Goal: Navigation & Orientation: Understand site structure

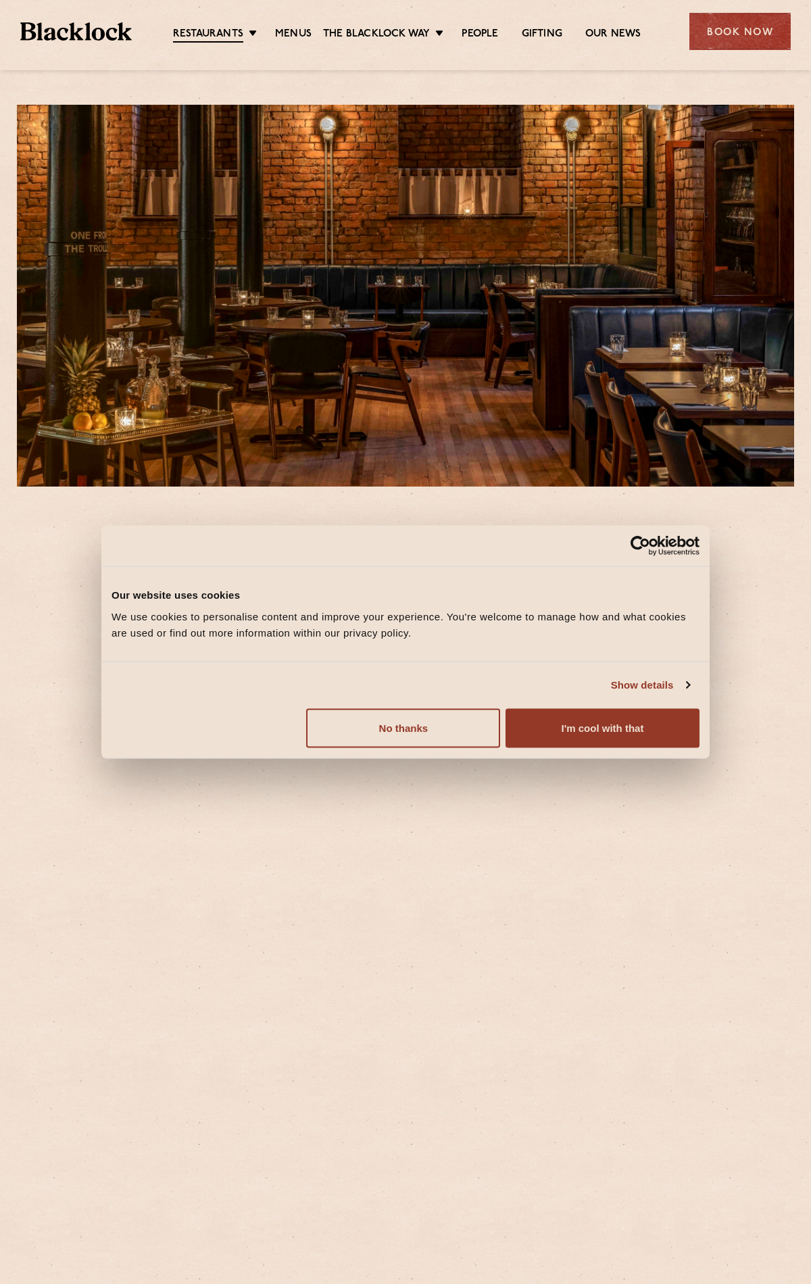
scroll to position [333, 0]
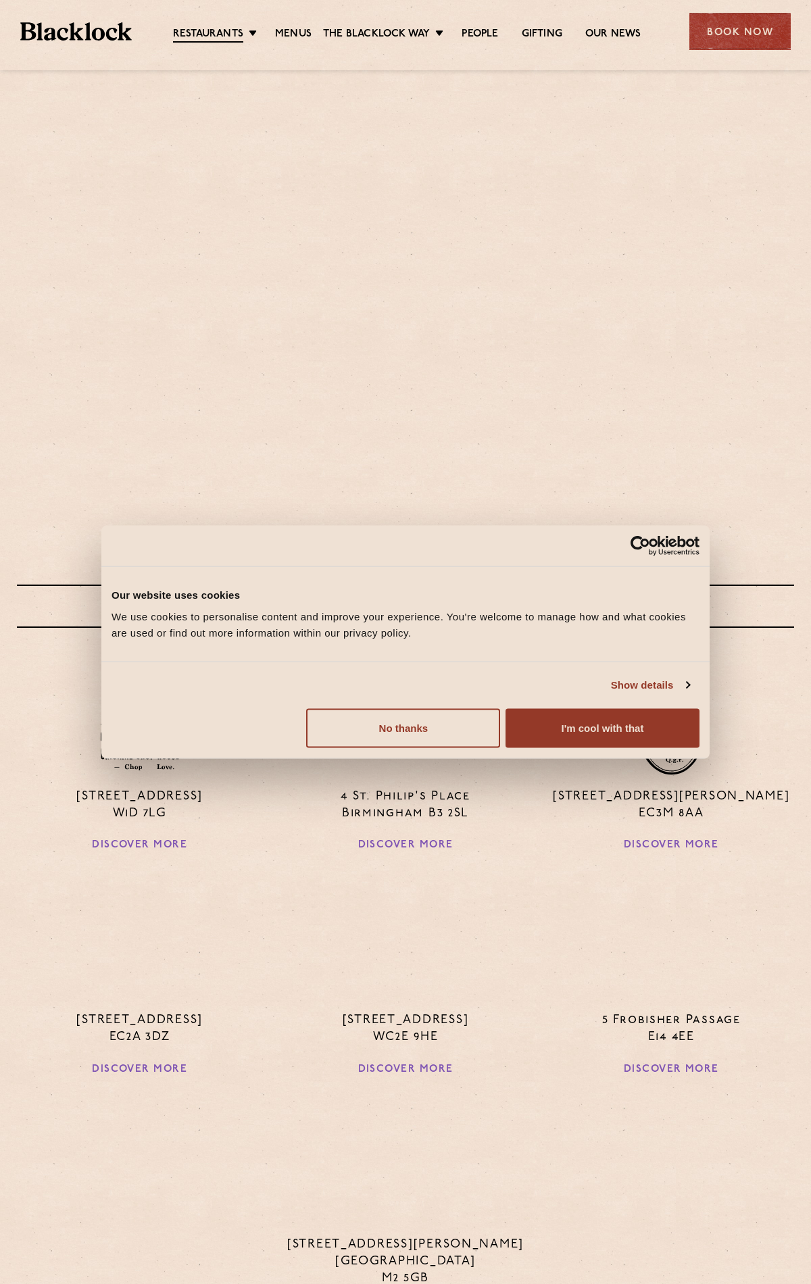
scroll to position [614, 0]
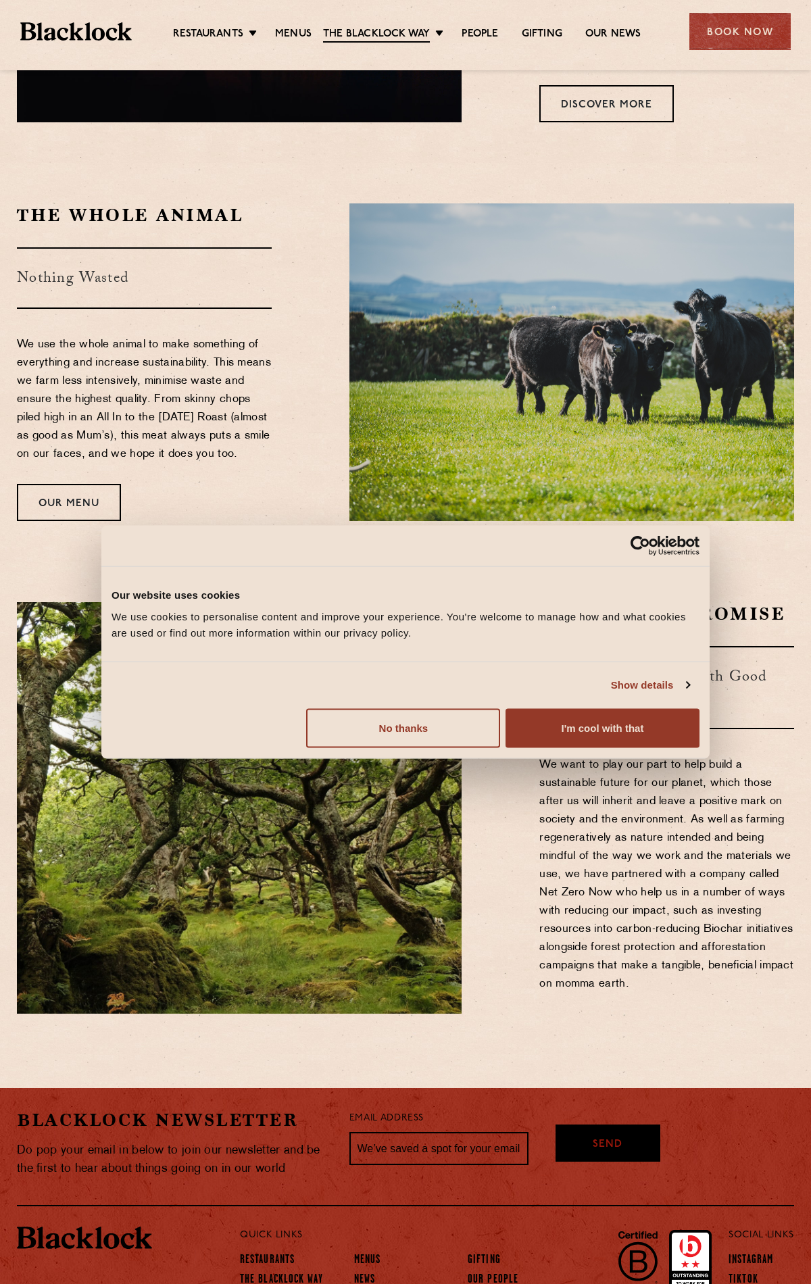
scroll to position [1106, 0]
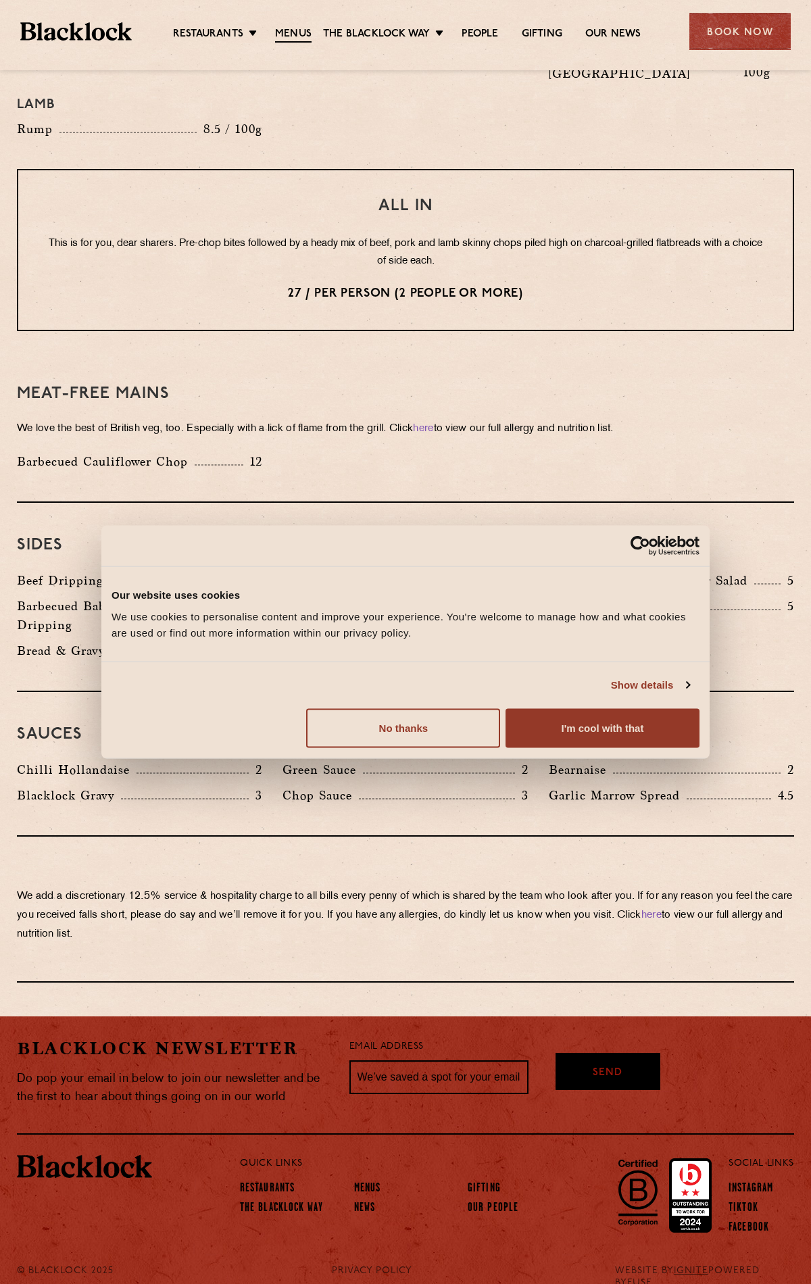
scroll to position [1630, 0]
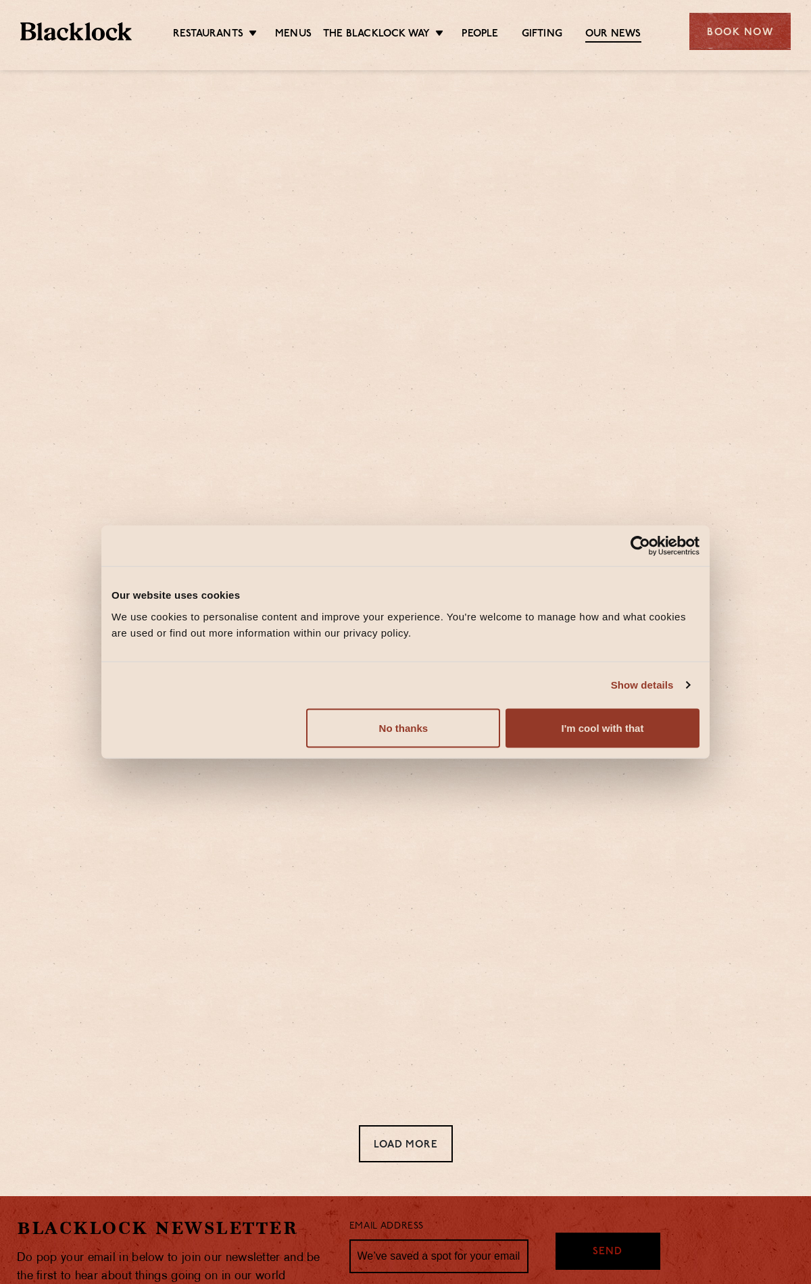
scroll to position [205, 0]
